Goal: Transaction & Acquisition: Book appointment/travel/reservation

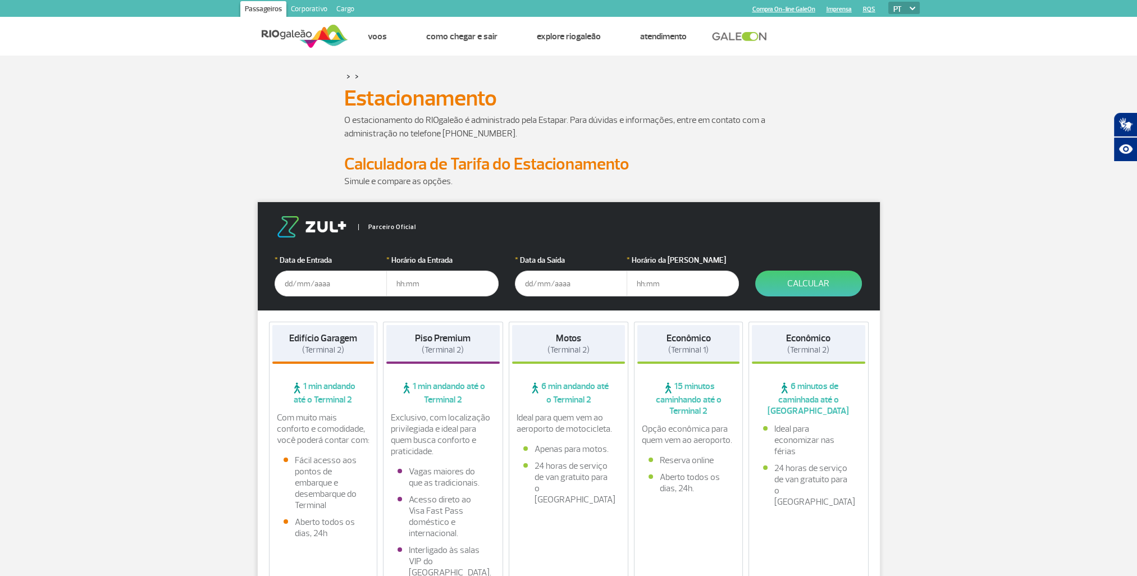
click at [284, 286] on input "text" at bounding box center [331, 284] width 112 height 26
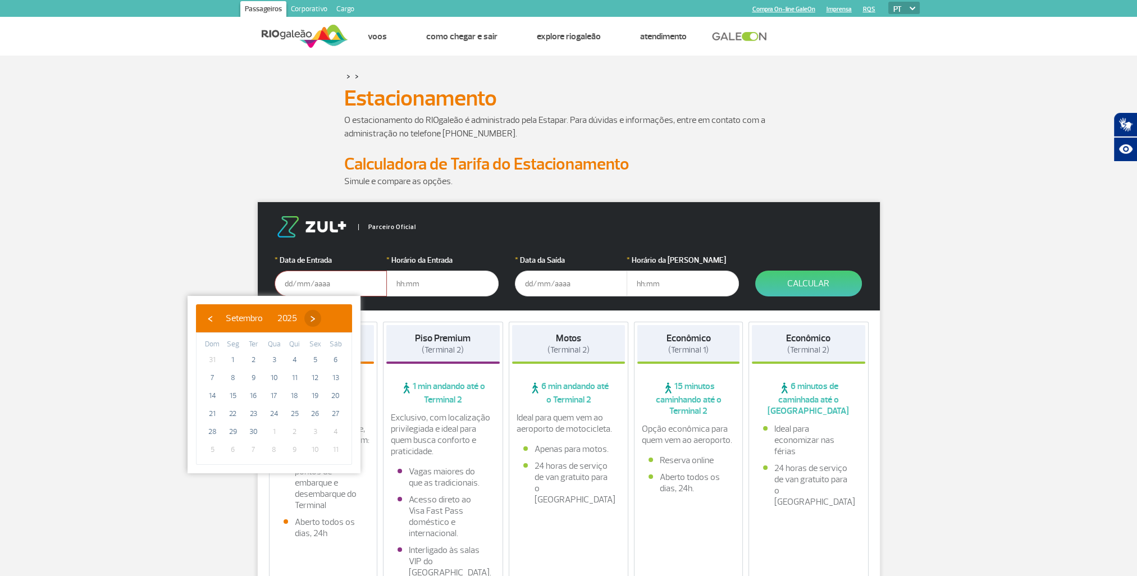
click at [321, 320] on span "›" at bounding box center [312, 318] width 17 height 17
click at [295, 361] on span "2" at bounding box center [295, 360] width 18 height 18
type input "[DATE]"
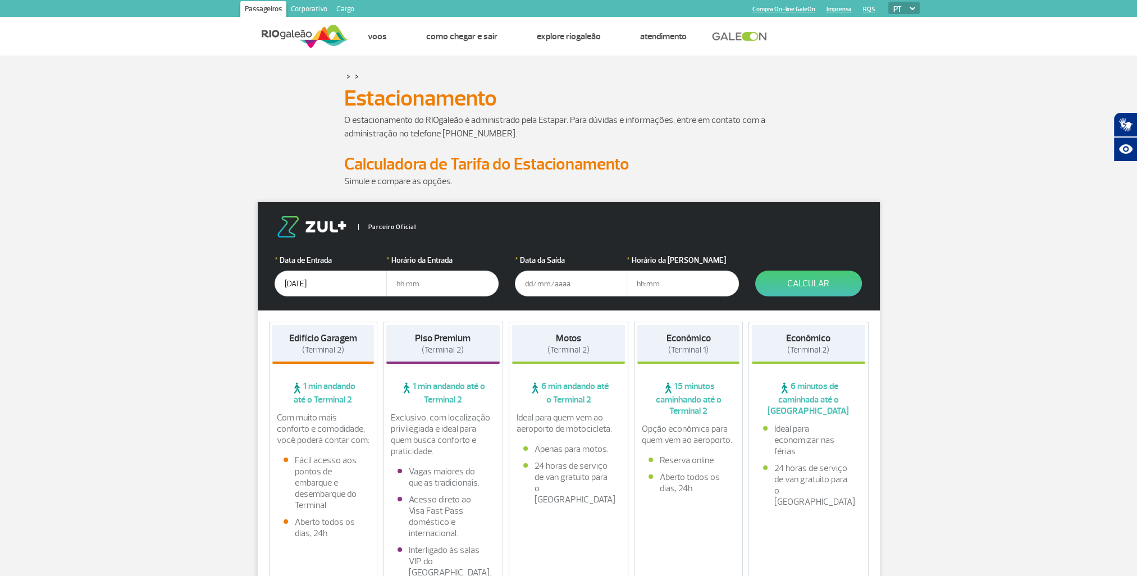
click at [541, 278] on input "text" at bounding box center [571, 284] width 112 height 26
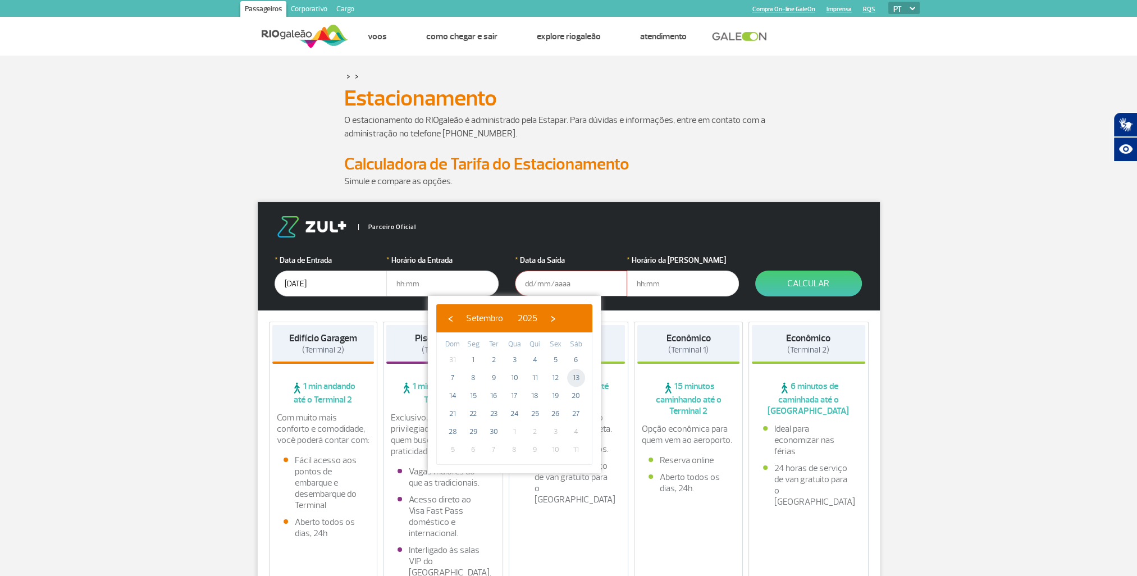
click at [574, 378] on span "13" at bounding box center [576, 378] width 18 height 18
type input "[DATE]"
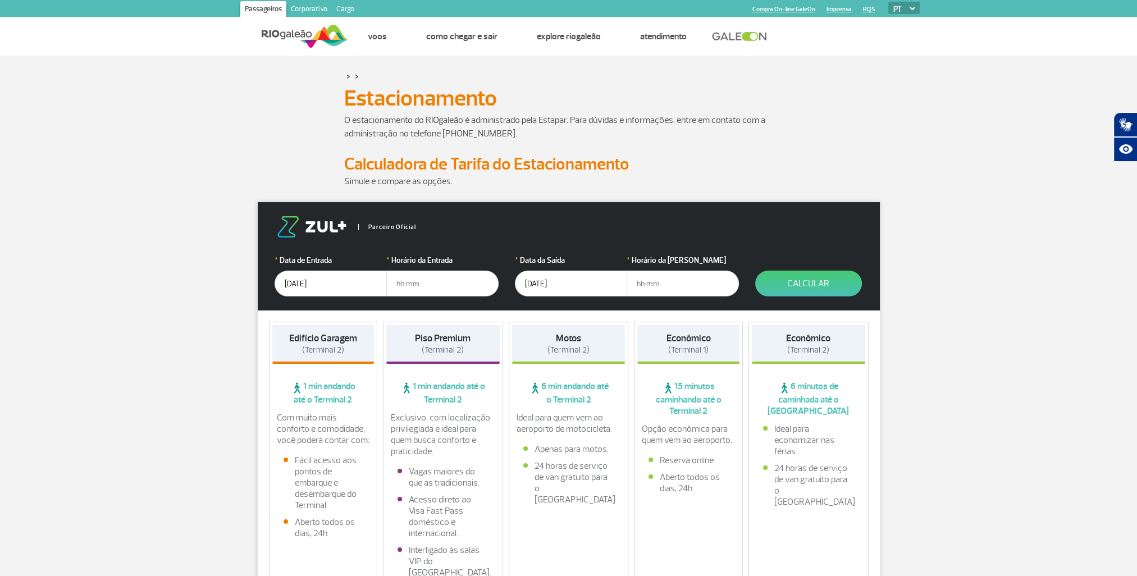
click at [662, 282] on input "text" at bounding box center [683, 284] width 112 height 26
type input "14:00"
click at [415, 281] on input "text" at bounding box center [442, 284] width 112 height 26
type input "07:30"
click at [810, 286] on button "Calcular" at bounding box center [808, 284] width 107 height 26
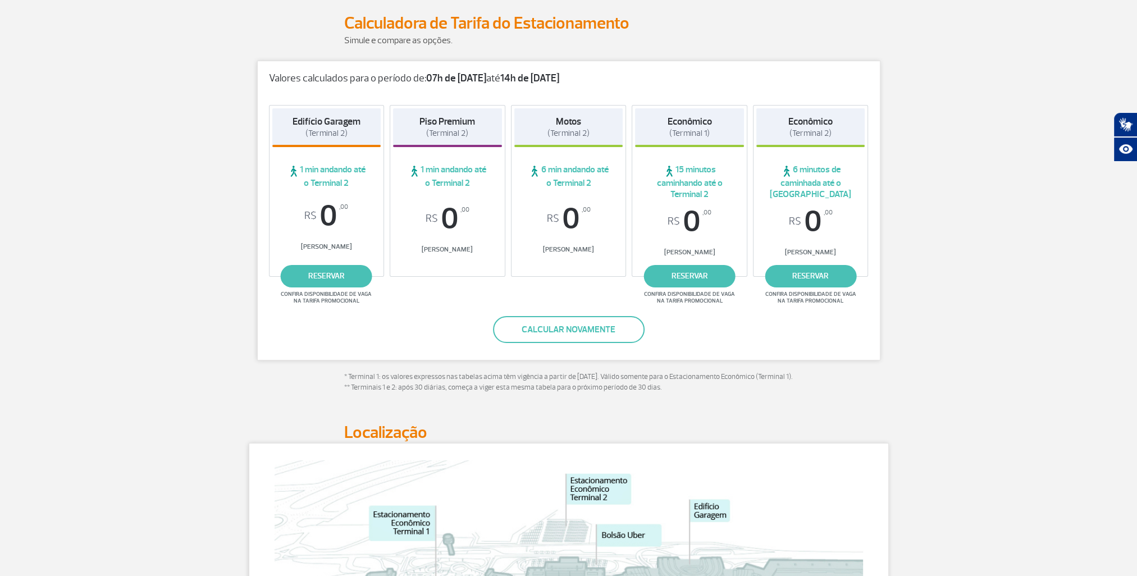
scroll to position [112, 0]
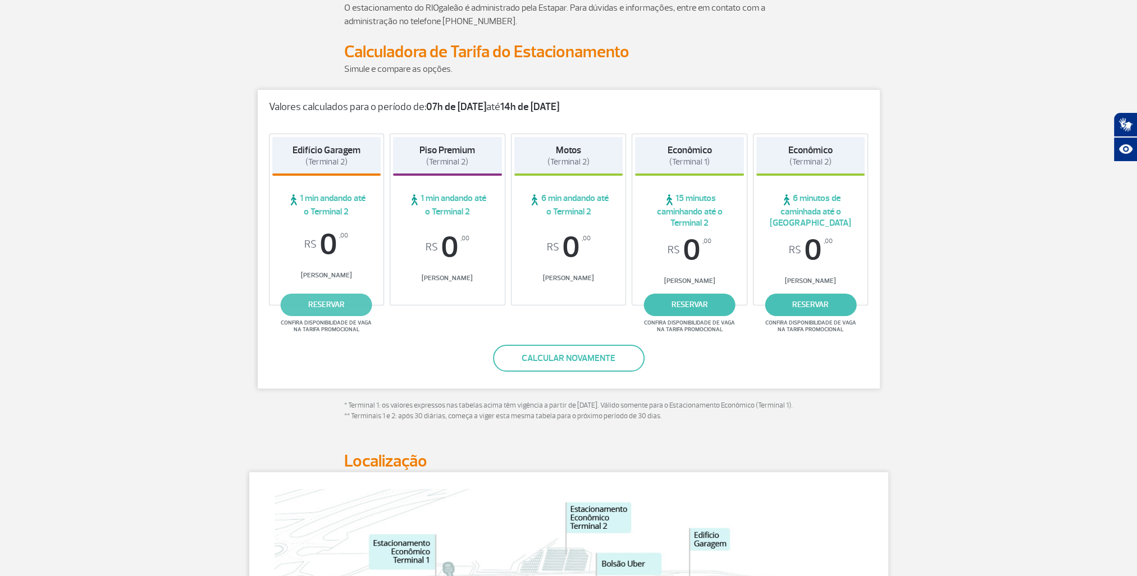
click at [346, 304] on link "reservar" at bounding box center [327, 305] width 92 height 22
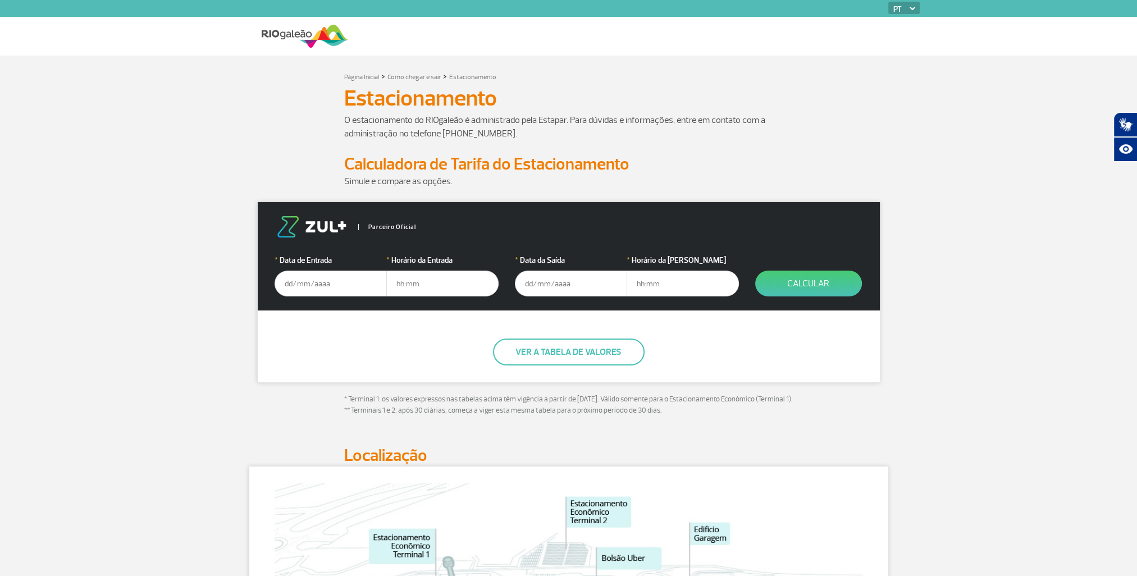
click at [298, 282] on input "text" at bounding box center [331, 284] width 112 height 26
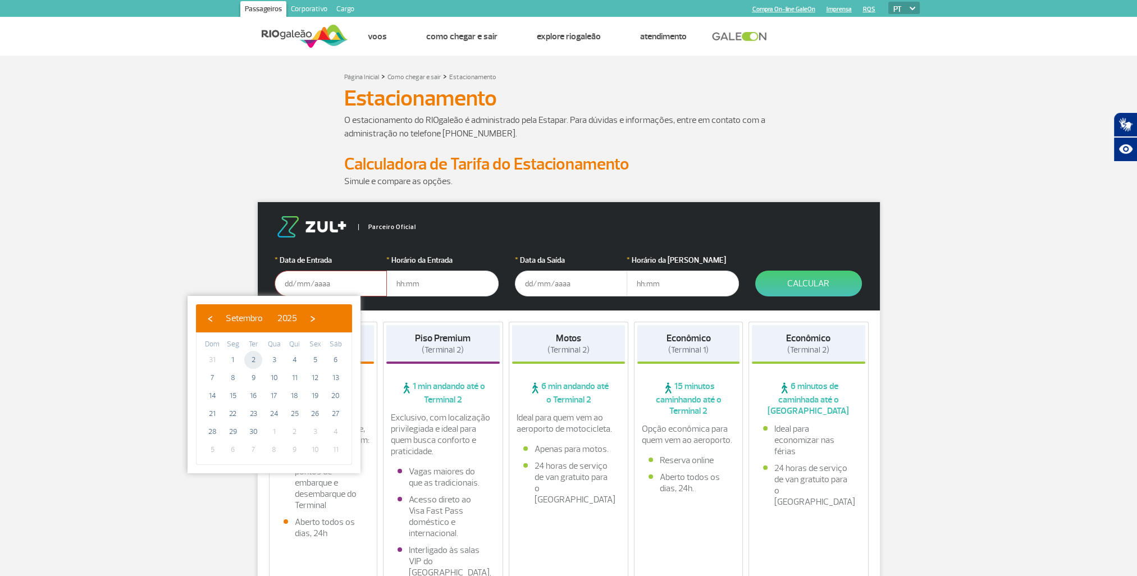
click at [254, 363] on span "2" at bounding box center [253, 360] width 18 height 18
type input "02/09/2025"
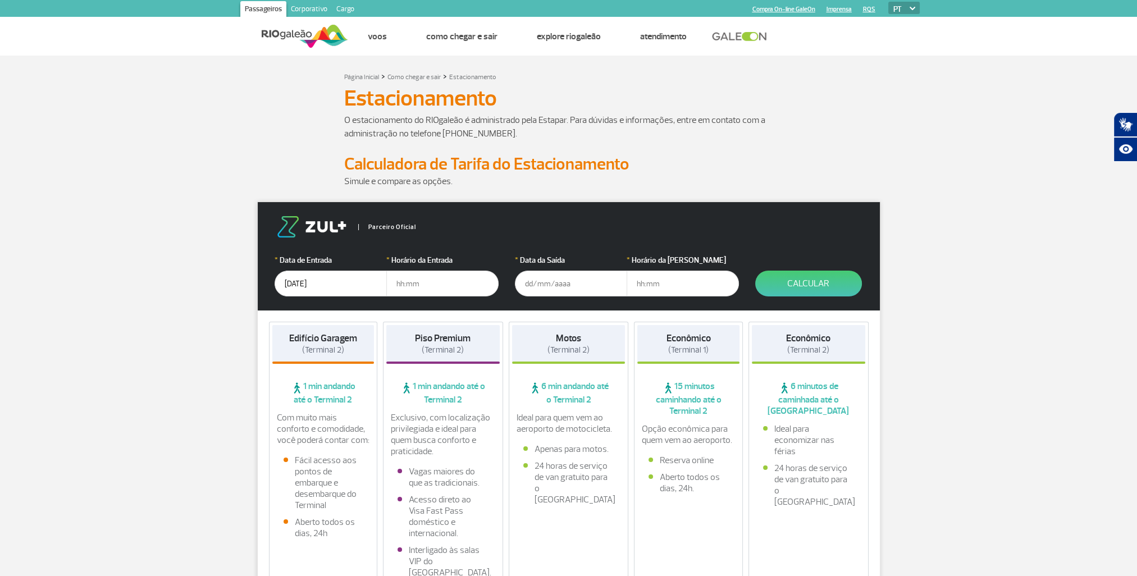
click at [399, 286] on input "text" at bounding box center [442, 284] width 112 height 26
type input "07:00"
click at [534, 285] on input "text" at bounding box center [571, 284] width 112 height 26
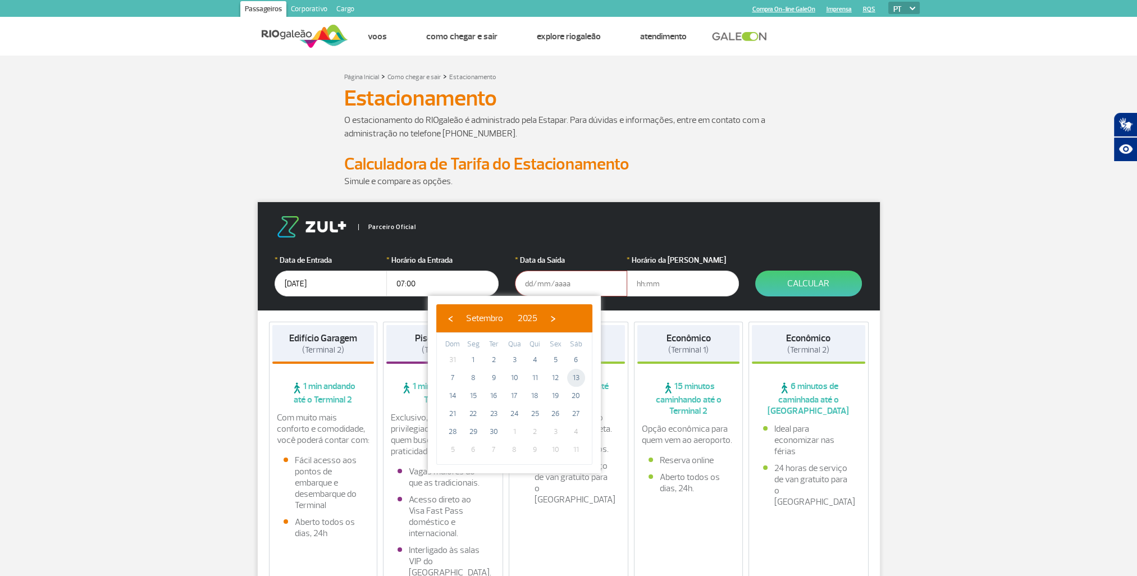
click at [574, 376] on span "13" at bounding box center [576, 378] width 18 height 18
type input "[DATE]"
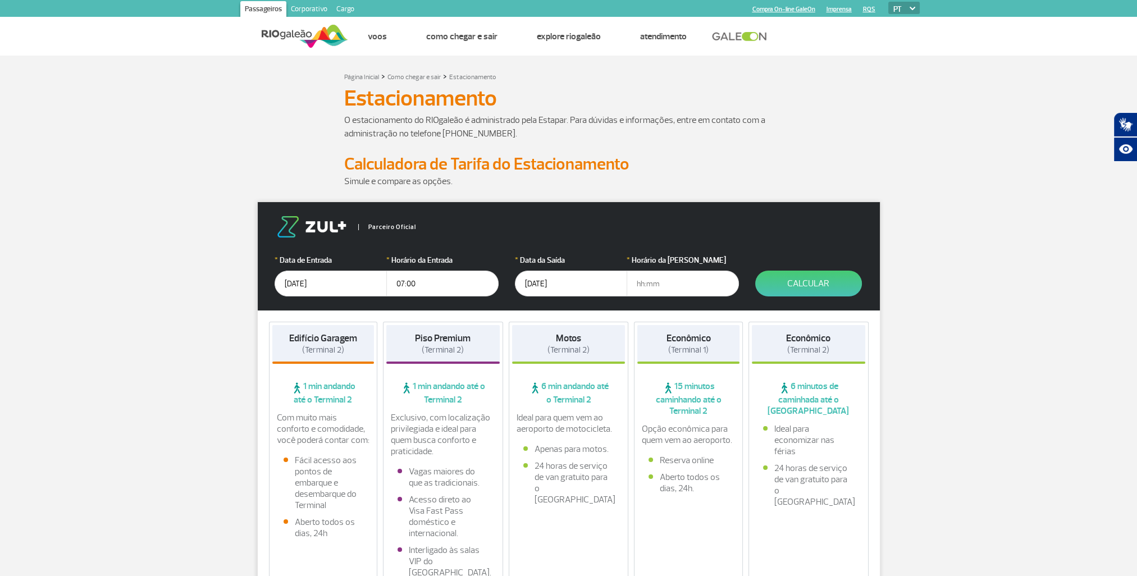
click at [642, 285] on input "text" at bounding box center [683, 284] width 112 height 26
type input "14:00"
click at [828, 284] on button "Calcular" at bounding box center [808, 284] width 107 height 26
